Goal: Information Seeking & Learning: Learn about a topic

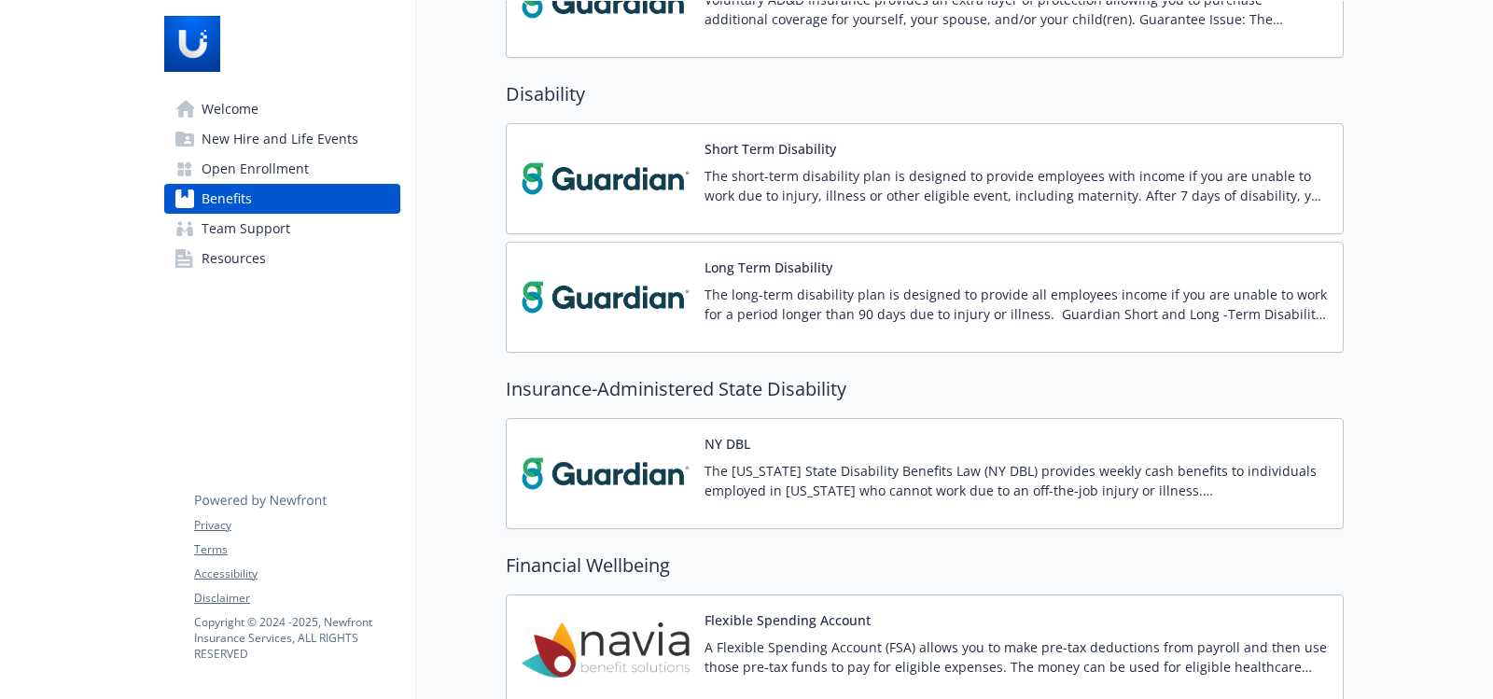
scroll to position [1195, 0]
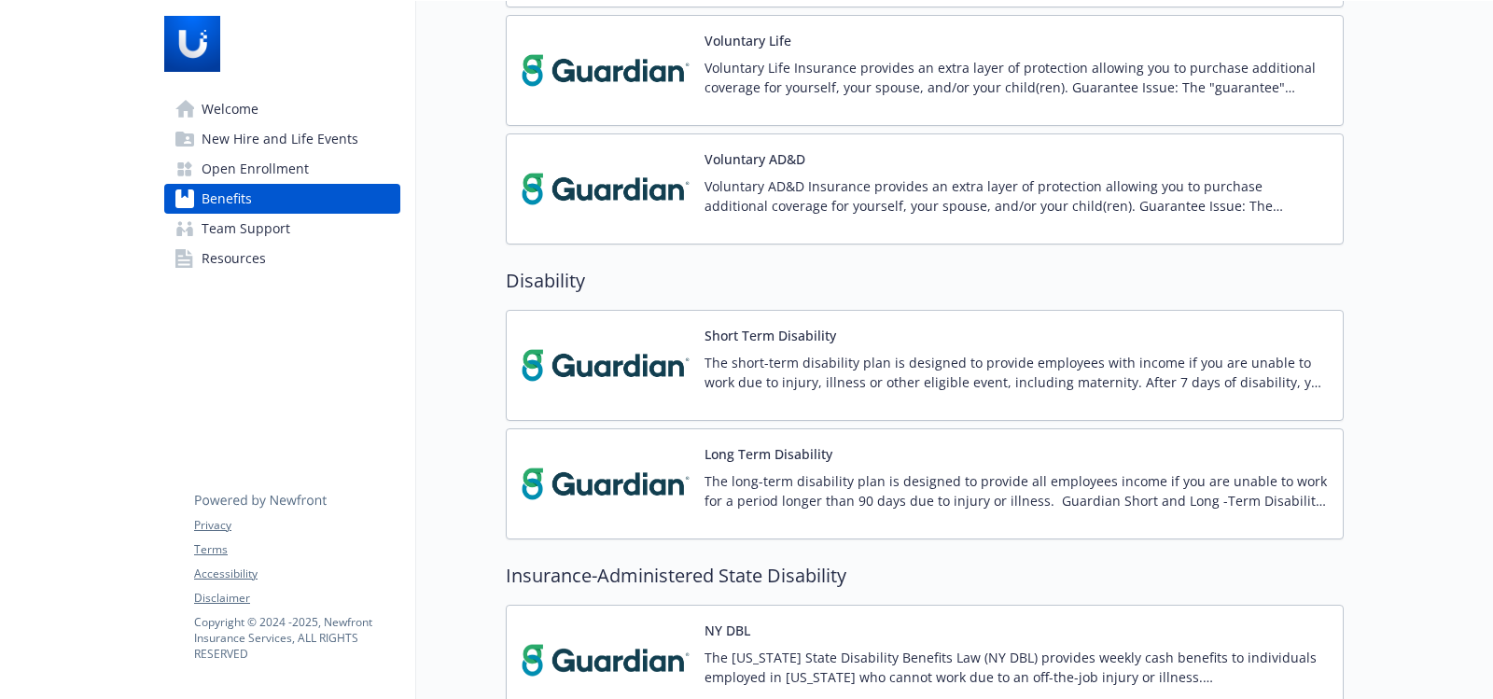
click at [630, 356] on img at bounding box center [606, 365] width 168 height 79
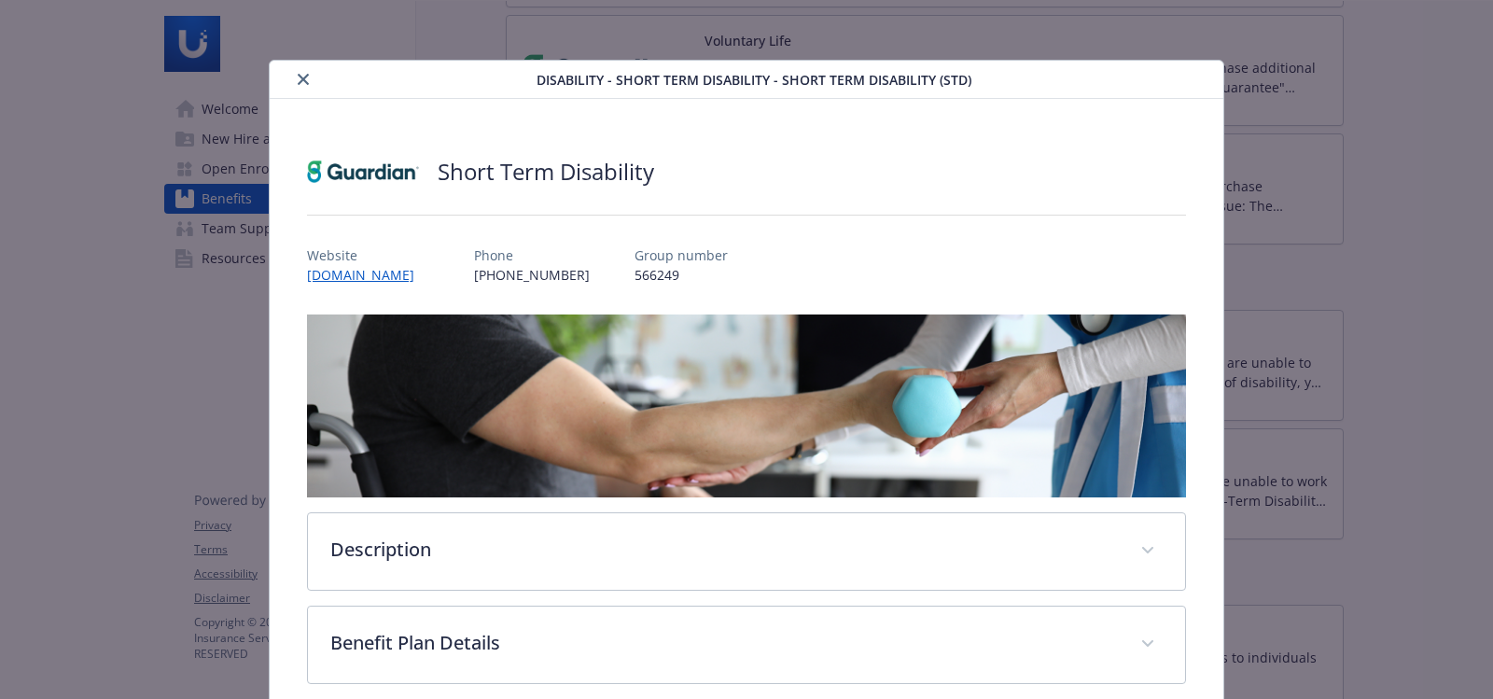
scroll to position [182, 0]
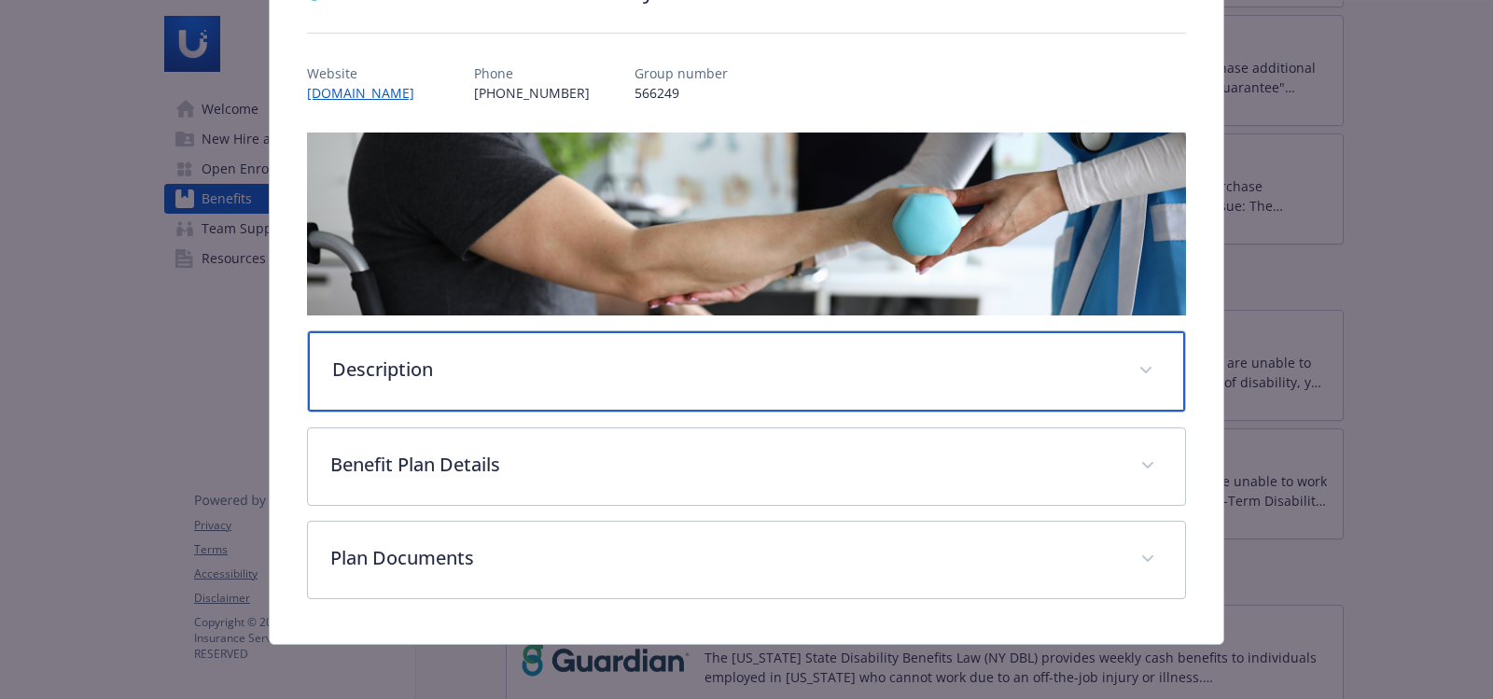
click at [1133, 362] on span "details for plan Disability - Short Term Disability - Short Term Disability (ST…" at bounding box center [1146, 371] width 30 height 30
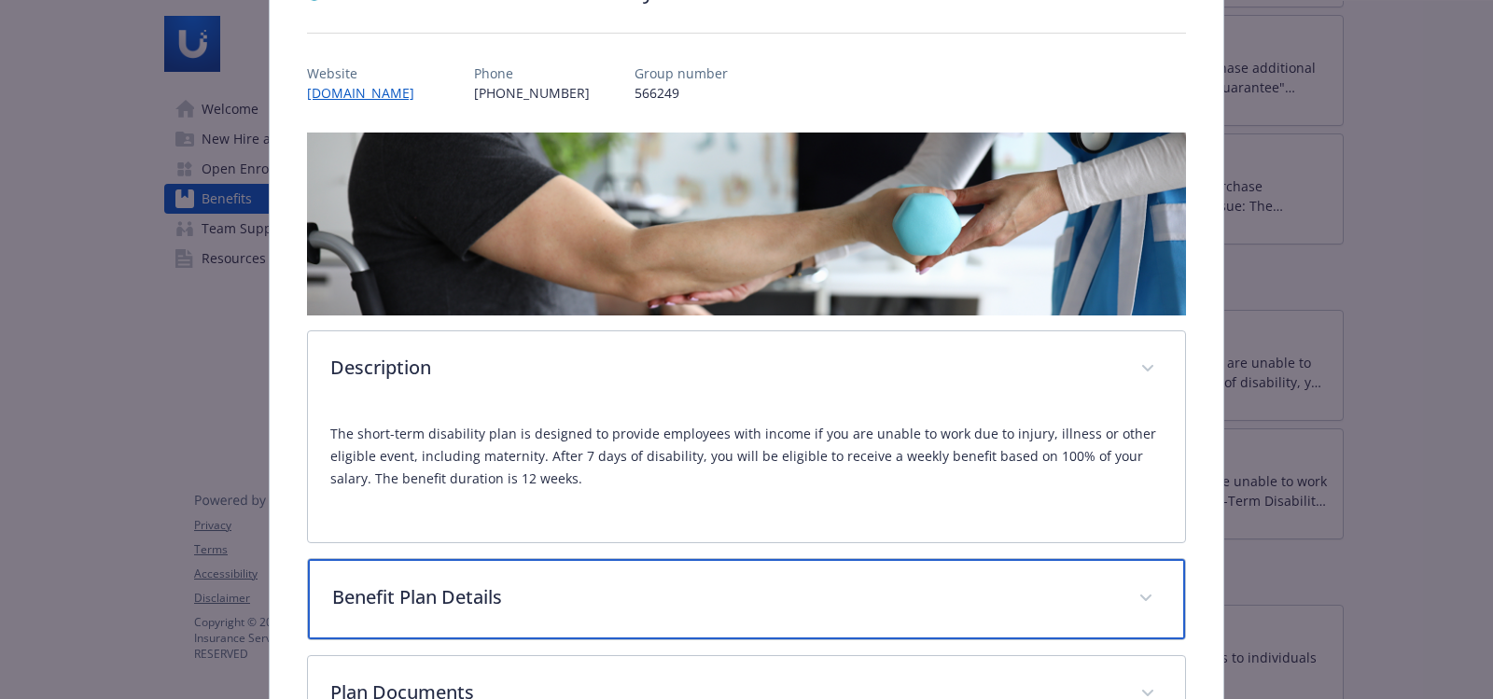
click at [1141, 600] on span "details for plan Disability - Short Term Disability - Short Term Disability (ST…" at bounding box center [1146, 598] width 30 height 30
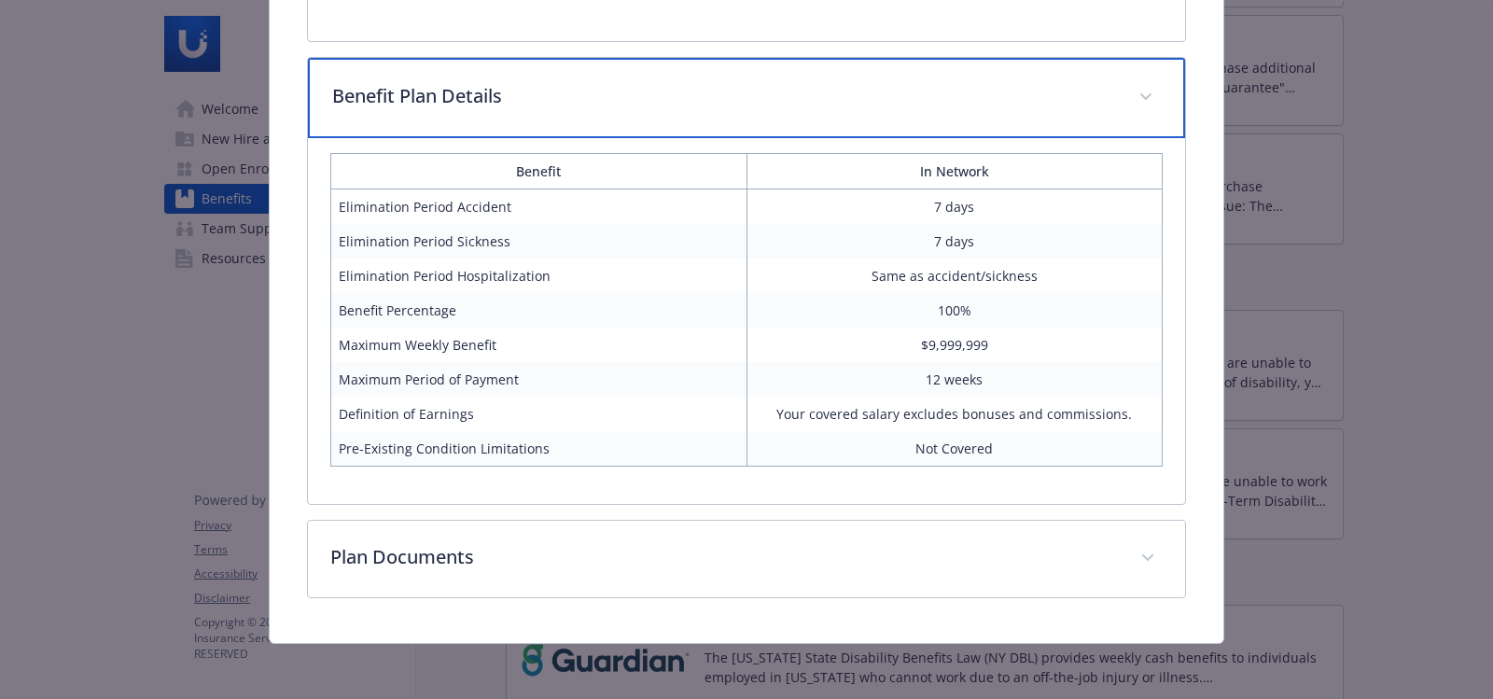
scroll to position [686, 0]
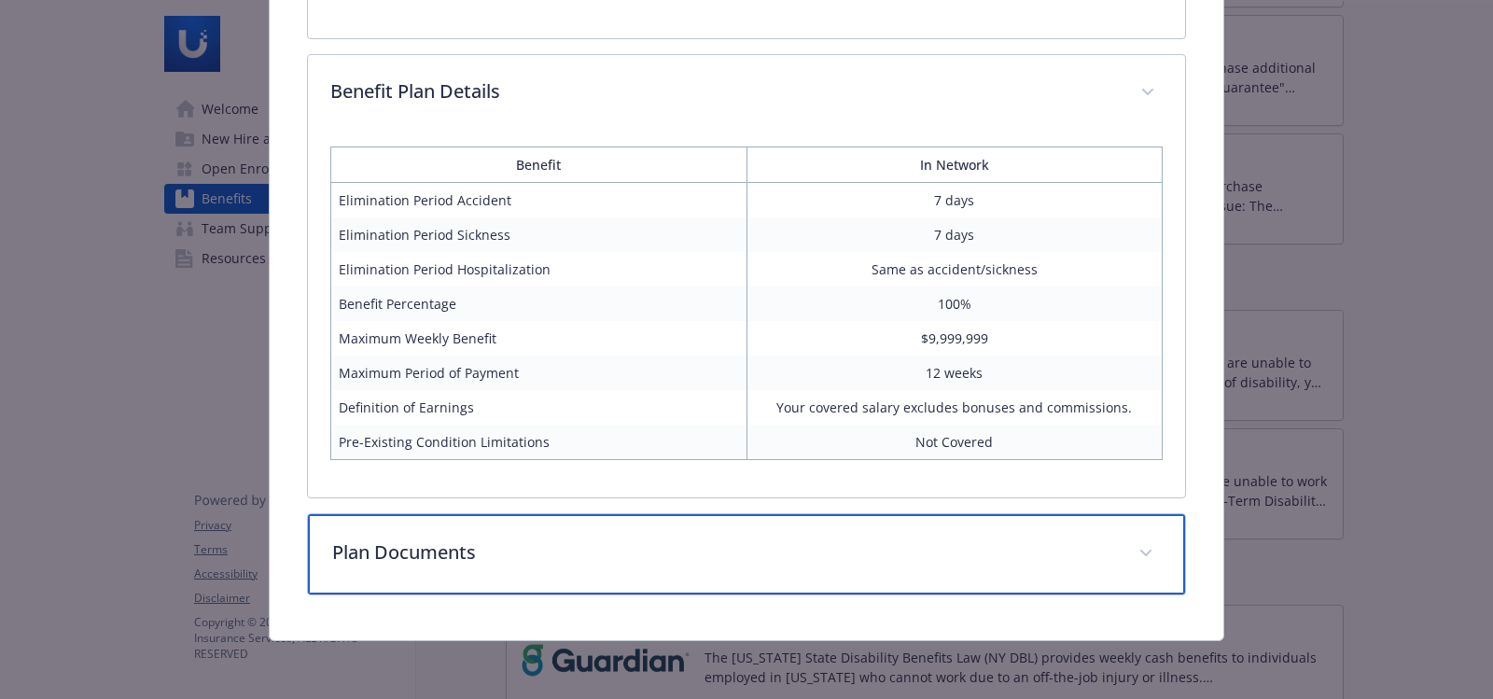
click at [1161, 566] on div "Plan Documents" at bounding box center [746, 554] width 877 height 80
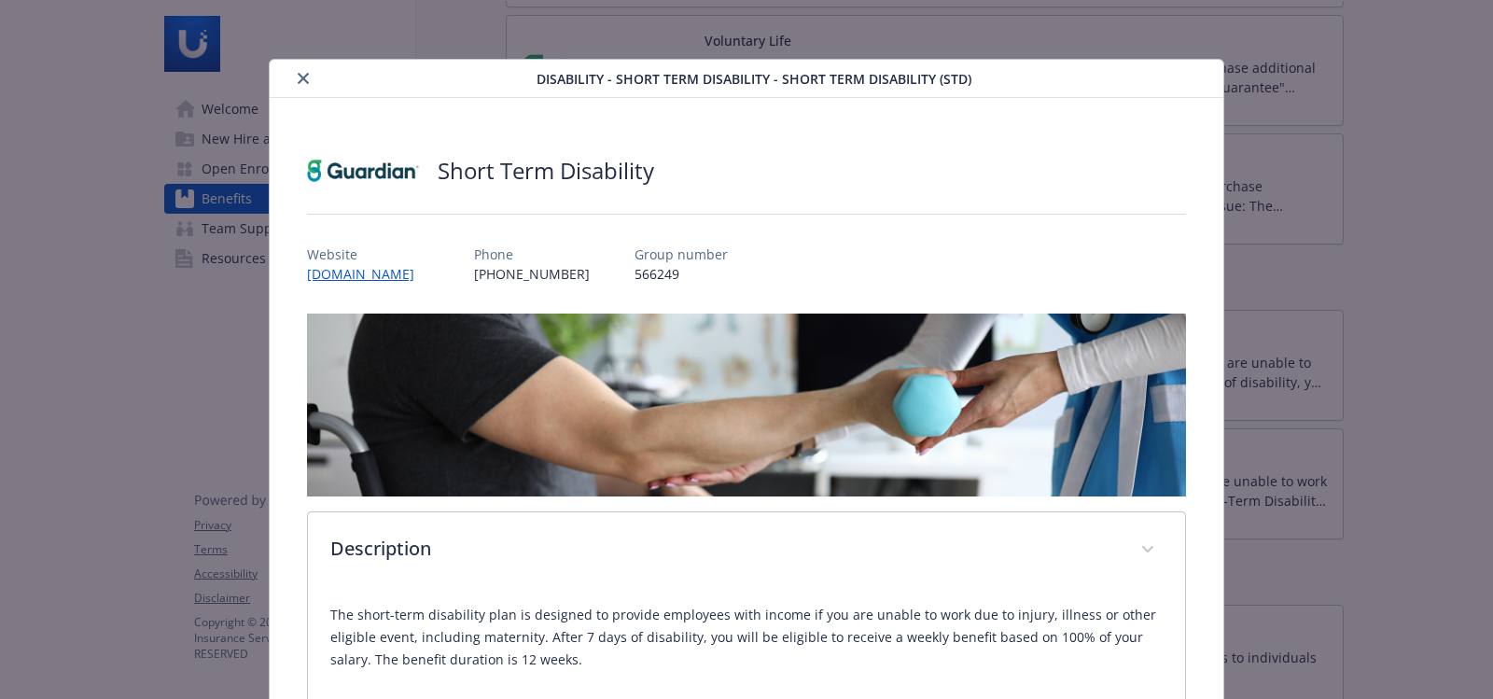
scroll to position [0, 0]
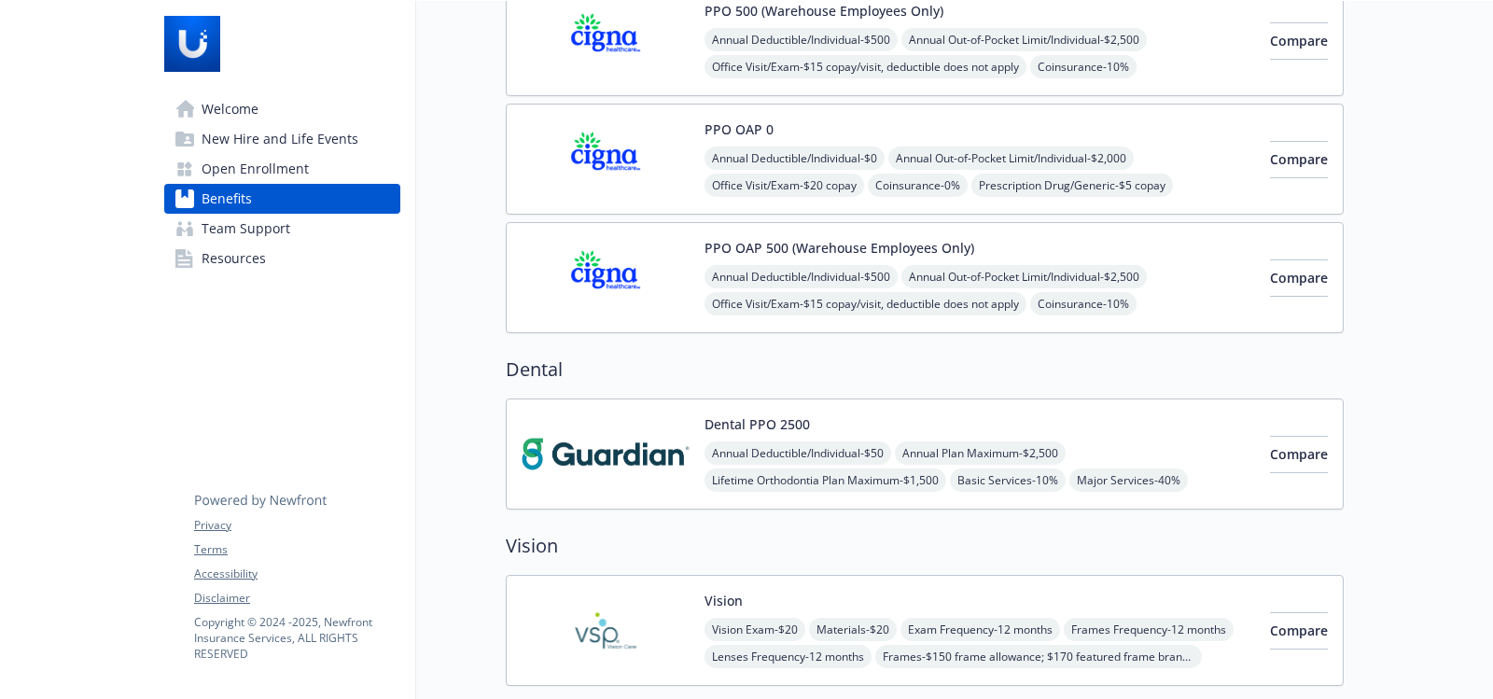
scroll to position [467, 0]
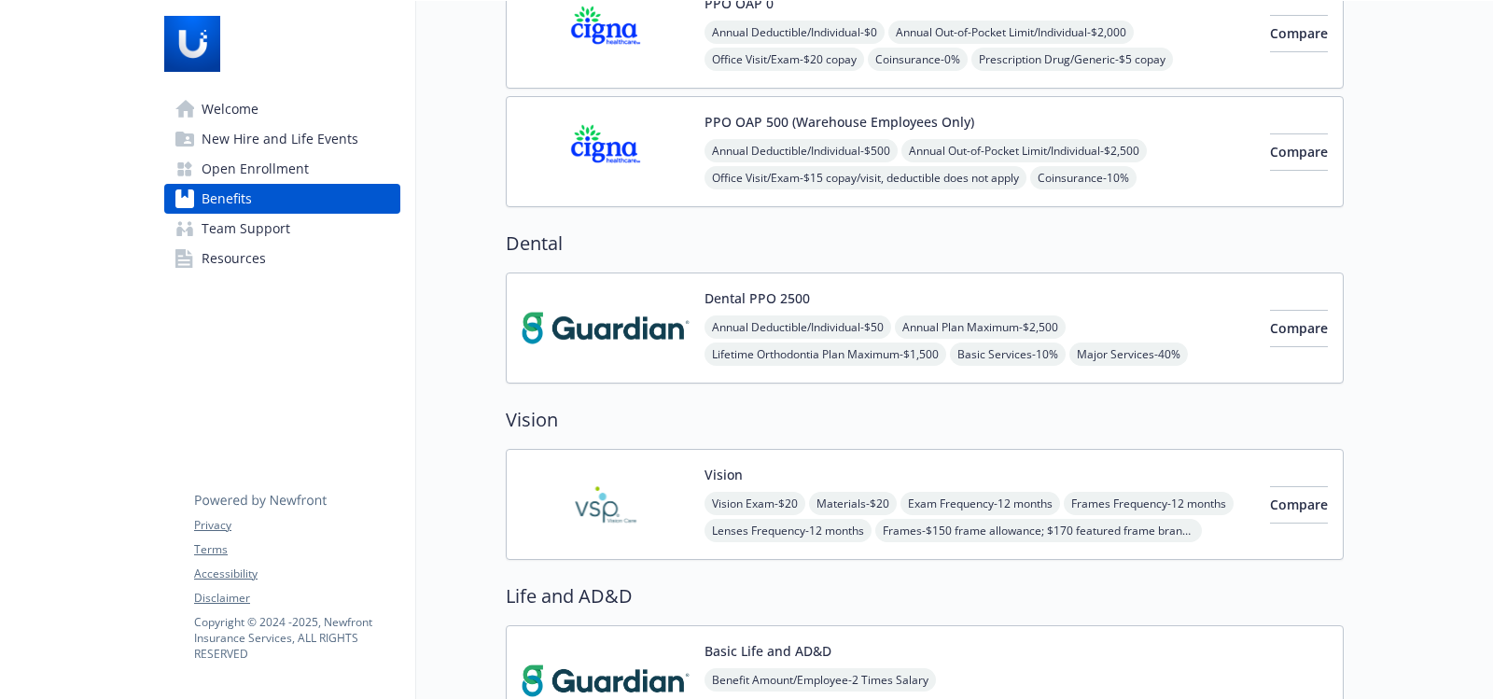
click at [770, 300] on button "Dental PPO 2500" at bounding box center [756, 298] width 105 height 20
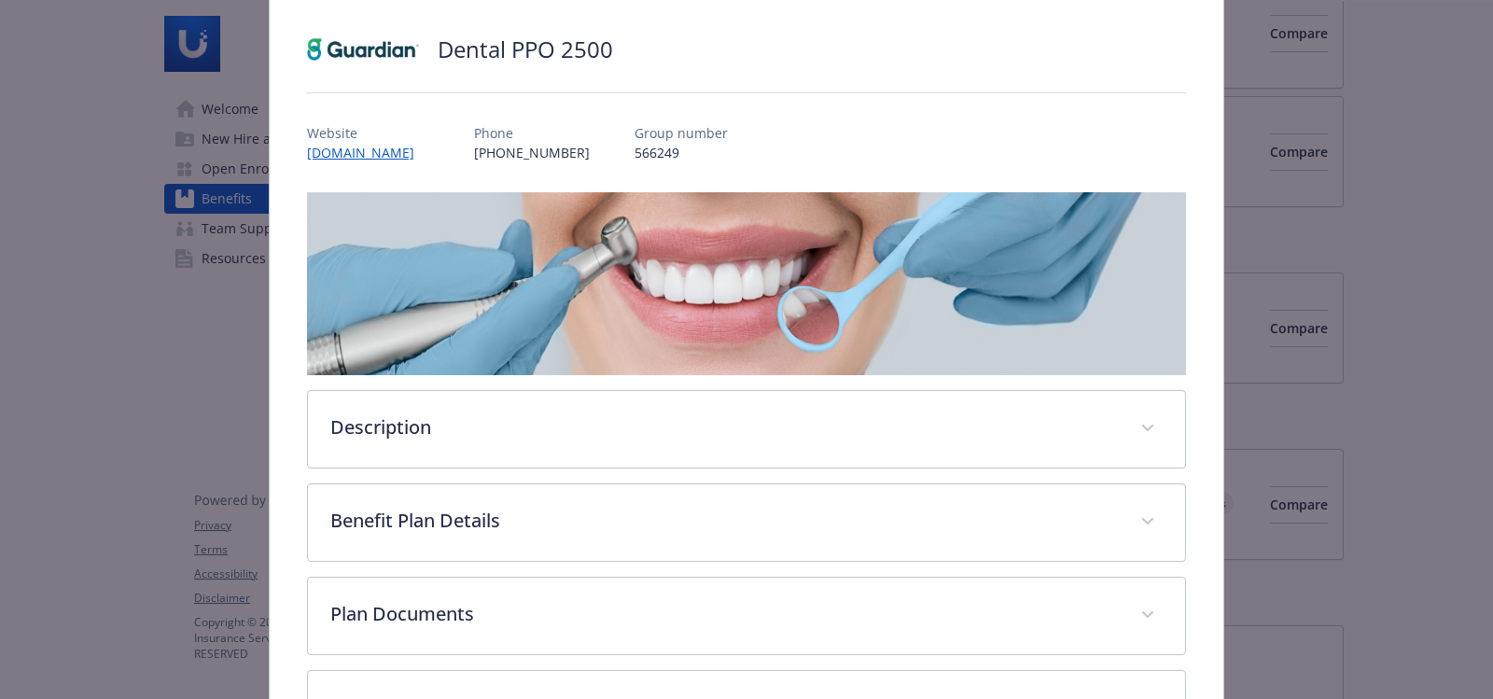
scroll to position [275, 0]
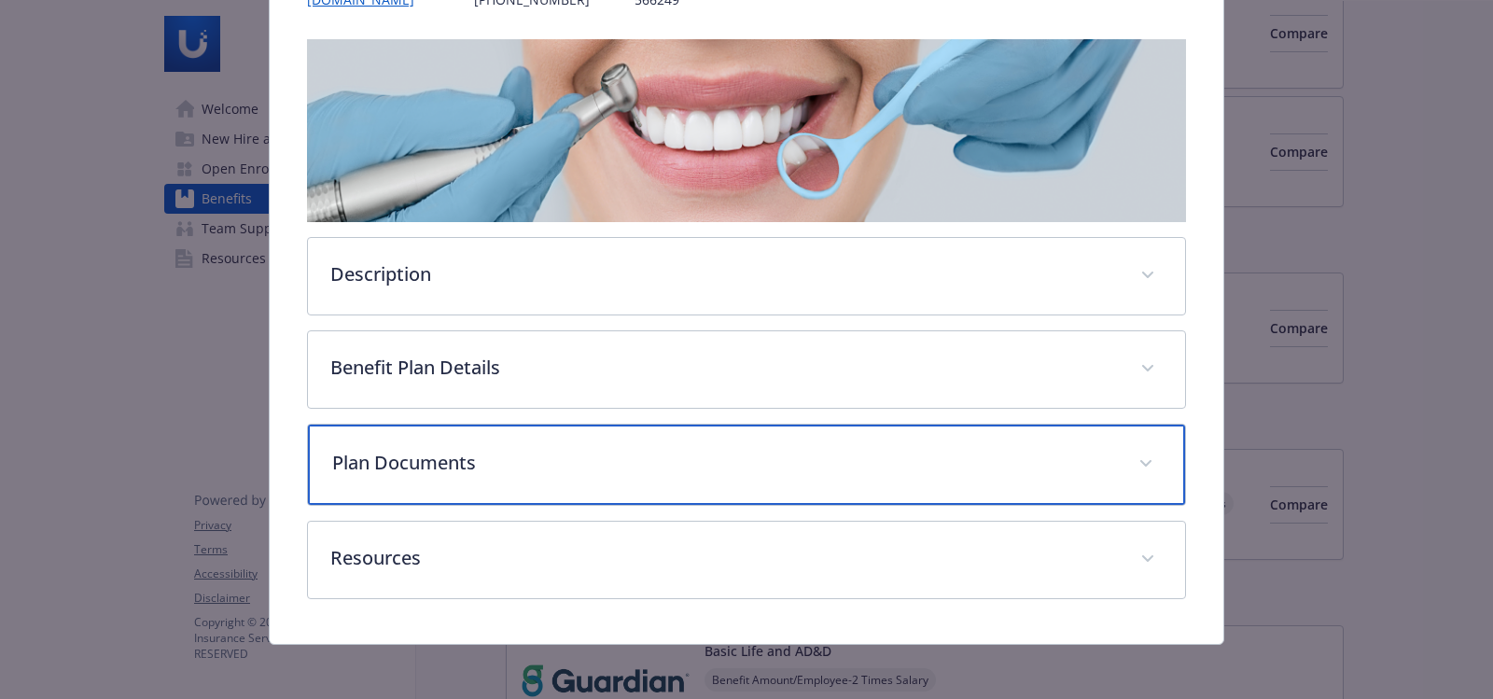
click at [1131, 459] on span "details for plan Dental - Dental PPO 2500 - Dental PPO" at bounding box center [1146, 464] width 30 height 30
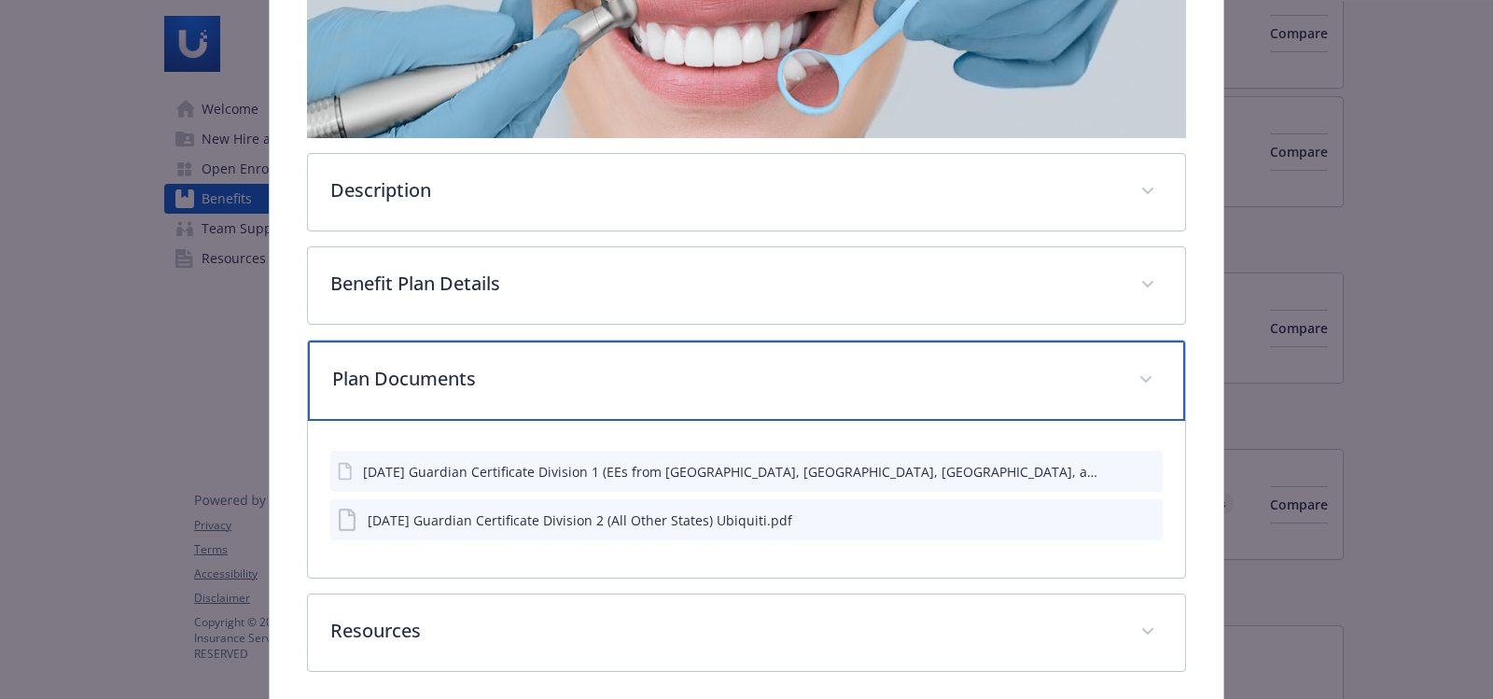
scroll to position [436, 0]
